Goal: Task Accomplishment & Management: Use online tool/utility

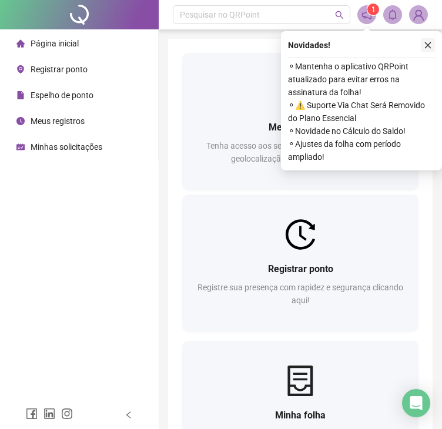
click at [427, 41] on icon "close" at bounding box center [428, 45] width 8 height 8
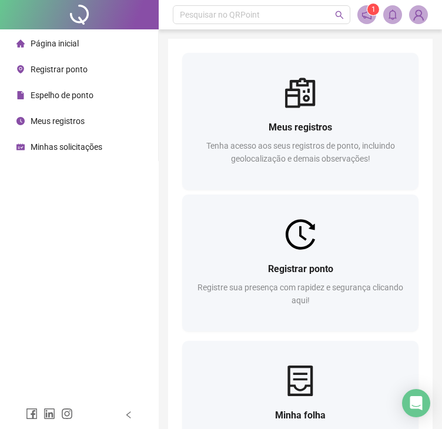
click at [412, 15] on img at bounding box center [419, 15] width 18 height 18
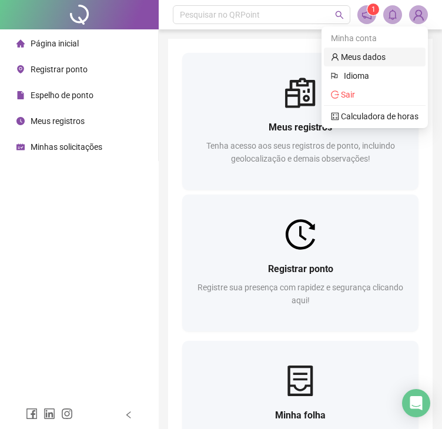
click at [381, 54] on link "Meus dados" at bounding box center [358, 56] width 55 height 9
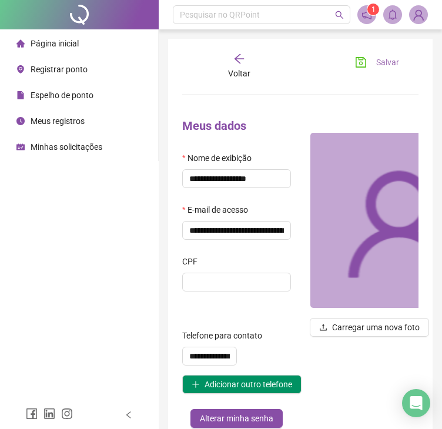
click at [394, 60] on span "Salvar" at bounding box center [387, 62] width 23 height 13
click at [233, 59] on icon "arrow-left" at bounding box center [239, 59] width 12 height 12
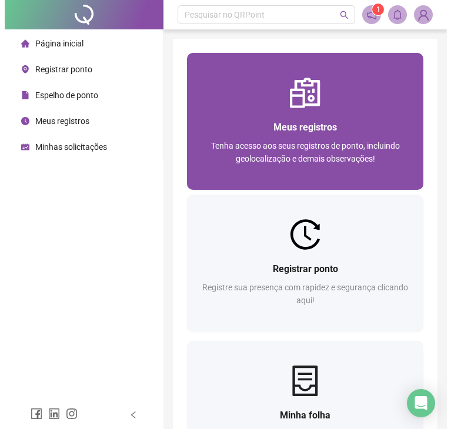
scroll to position [337, 0]
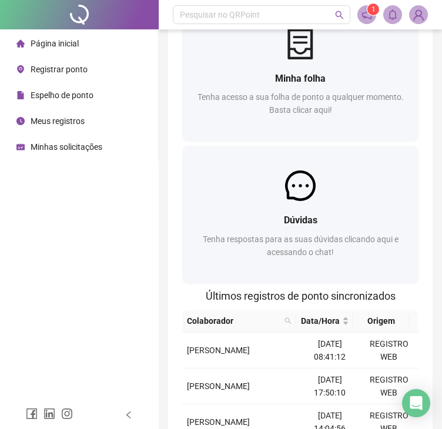
click at [61, 61] on div "Registrar ponto" at bounding box center [51, 70] width 71 height 24
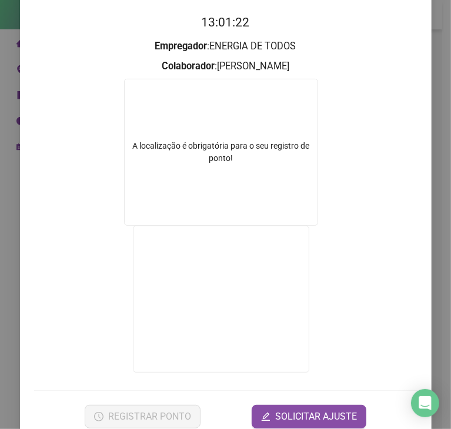
scroll to position [137, 0]
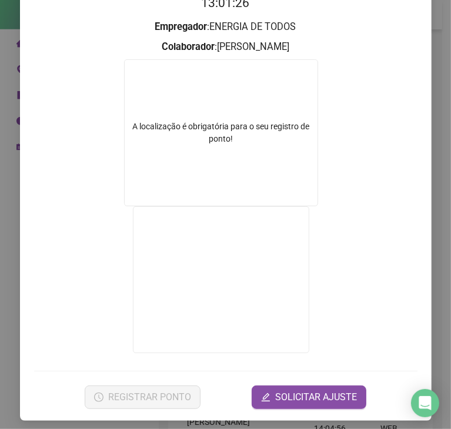
drag, startPoint x: 378, startPoint y: 113, endPoint x: 381, endPoint y: 106, distance: 7.6
click at [379, 112] on form "A localização é obrigatória para o seu registro de ponto!" at bounding box center [225, 207] width 383 height 297
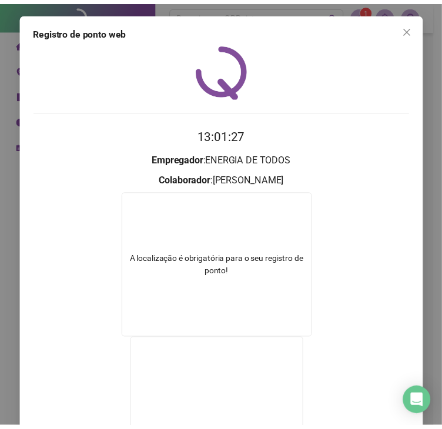
scroll to position [0, 0]
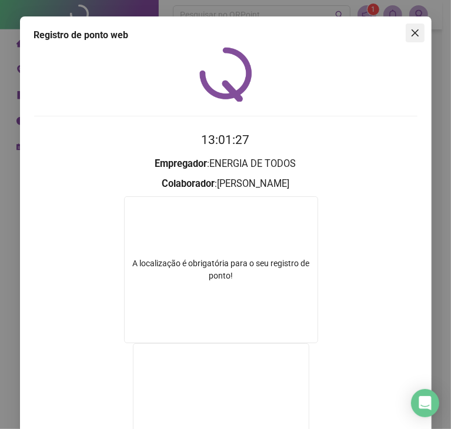
click at [411, 32] on icon "close" at bounding box center [414, 32] width 9 height 9
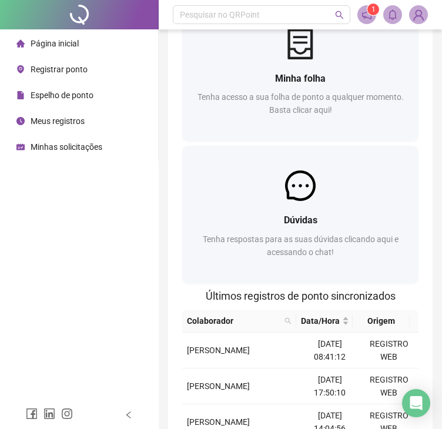
click at [67, 75] on div "Registrar ponto" at bounding box center [51, 70] width 71 height 24
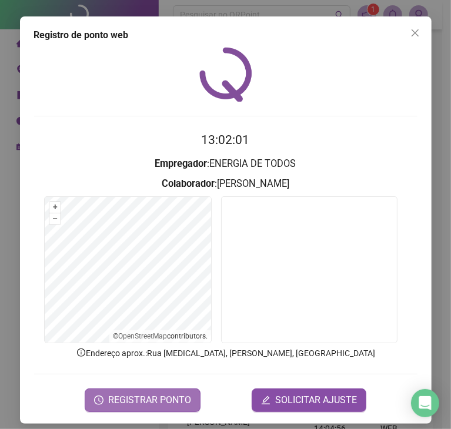
click at [166, 393] on span "REGISTRAR PONTO" at bounding box center [149, 400] width 83 height 14
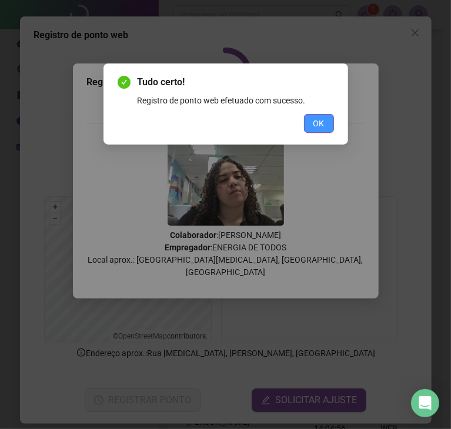
click at [320, 119] on span "OK" at bounding box center [318, 123] width 11 height 13
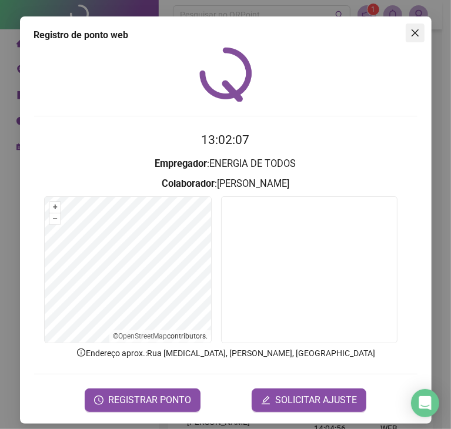
click at [412, 28] on icon "close" at bounding box center [414, 32] width 9 height 9
